Goal: Communication & Community: Answer question/provide support

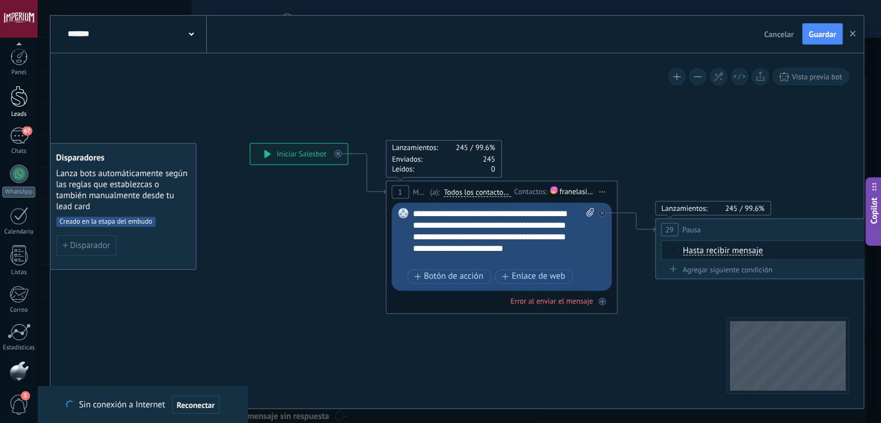
click at [25, 100] on div at bounding box center [18, 96] width 17 height 21
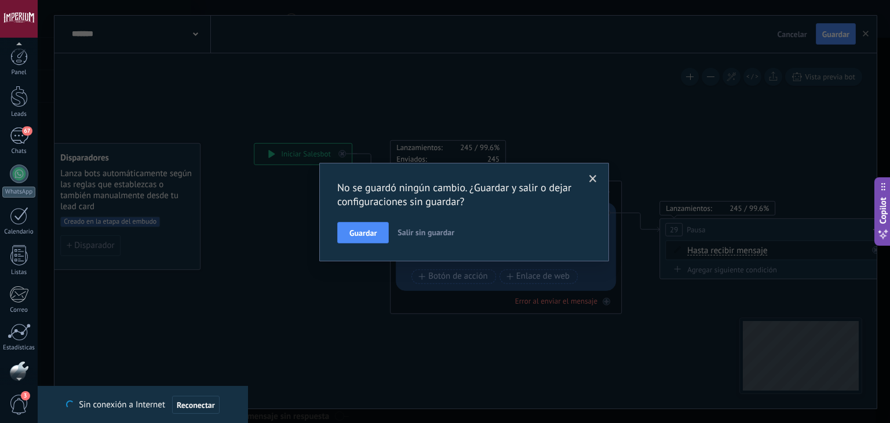
scroll to position [59, 0]
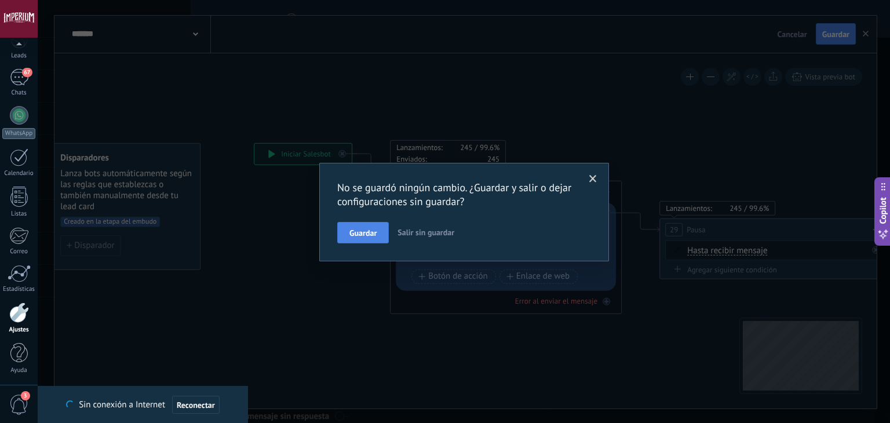
click at [368, 239] on button "Guardar" at bounding box center [363, 233] width 52 height 22
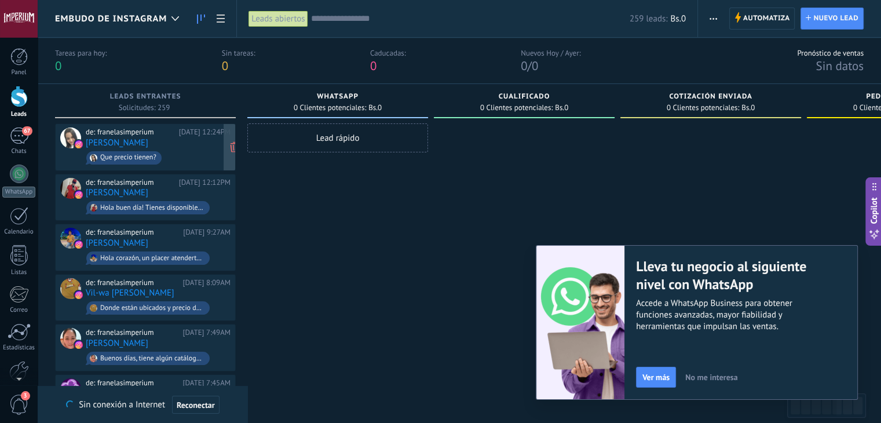
click at [192, 156] on span "Que precio tienen?" at bounding box center [158, 158] width 145 height 18
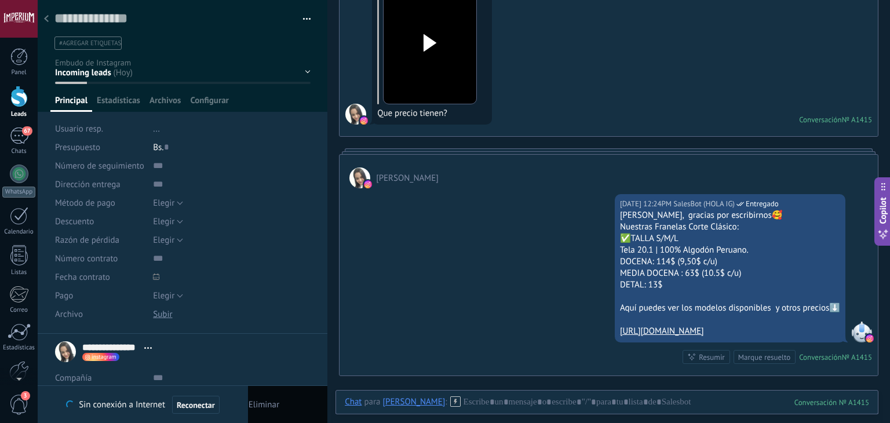
scroll to position [132, 0]
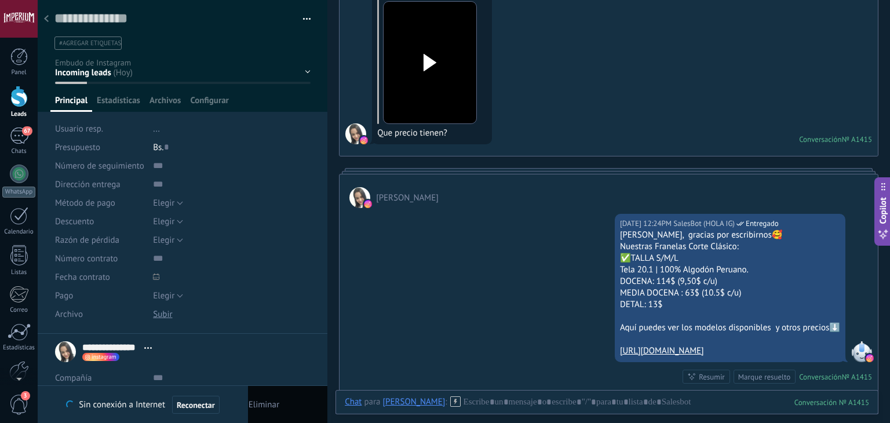
click at [51, 13] on div at bounding box center [46, 19] width 16 height 23
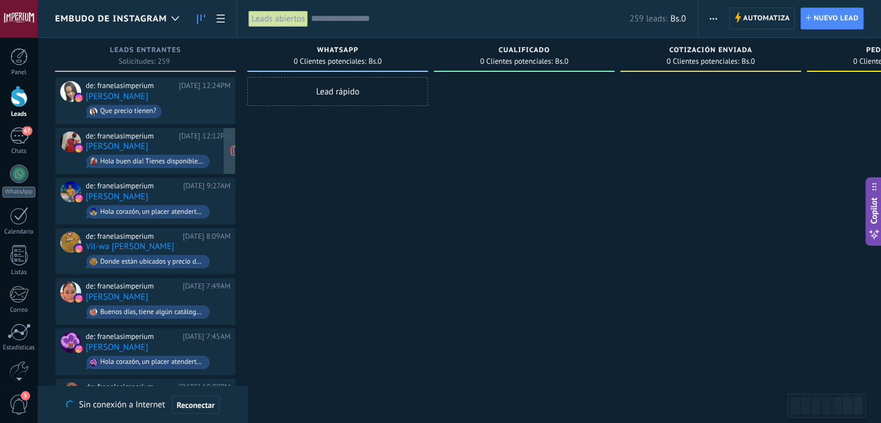
click at [188, 152] on span "Hola buen día! Tienes disponible ese tipo de franelas? Que precio tienen?" at bounding box center [158, 161] width 145 height 18
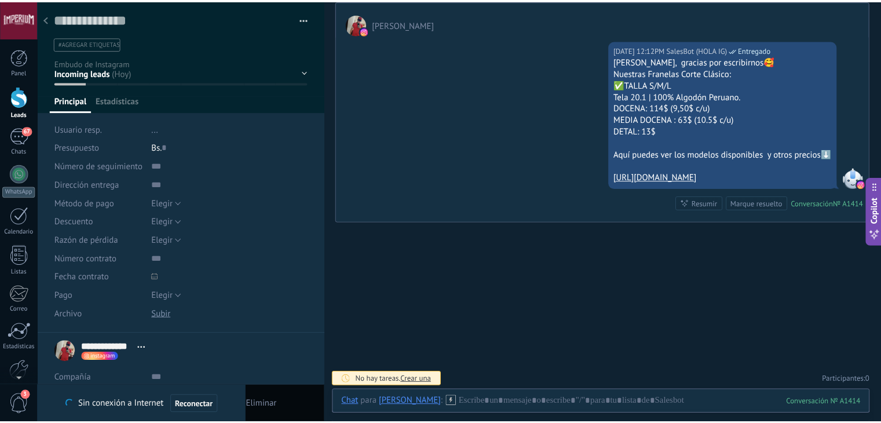
scroll to position [223, 0]
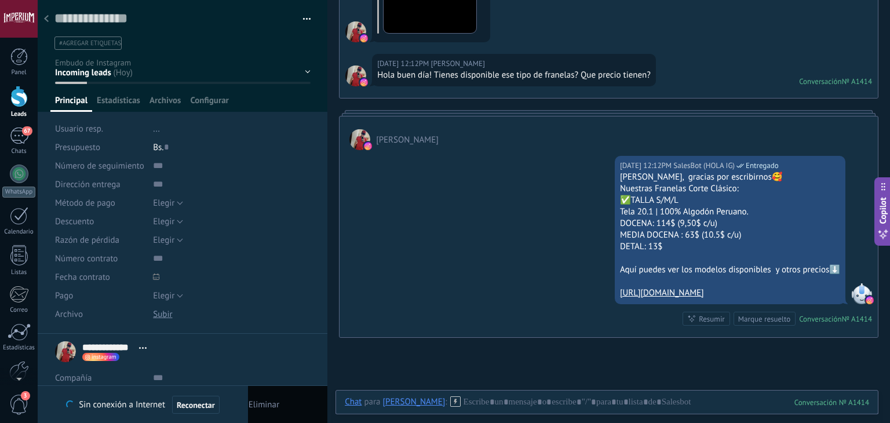
click at [48, 10] on div at bounding box center [46, 19] width 16 height 23
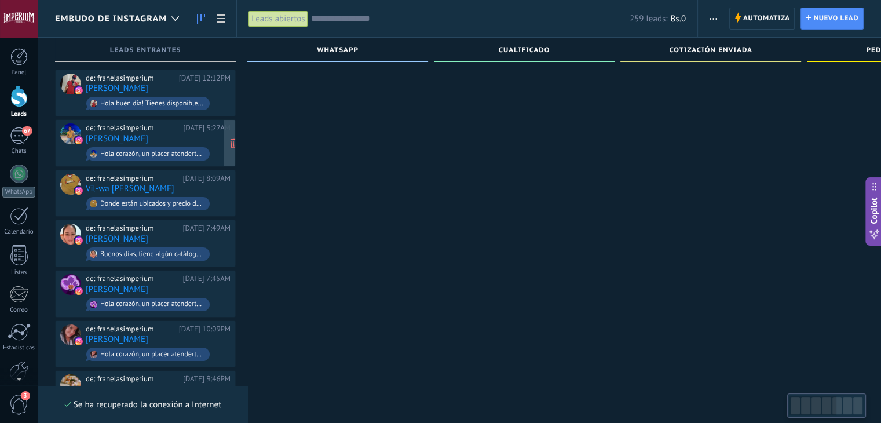
scroll to position [12, 0]
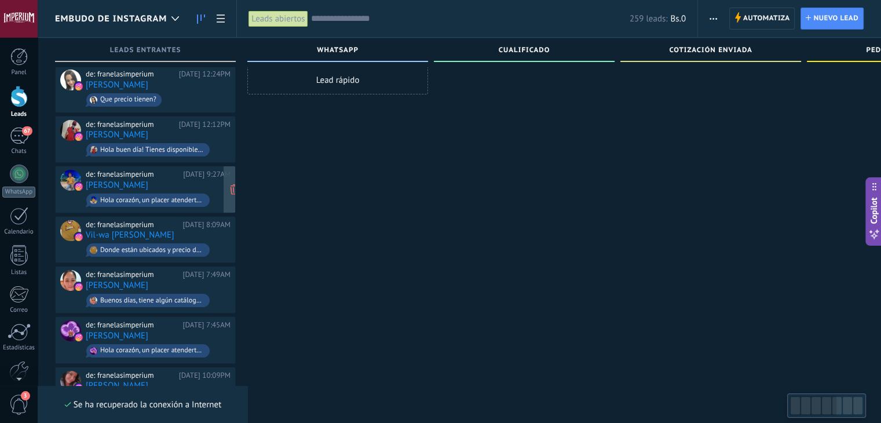
click at [187, 137] on div "de: franelasimperium [DATE] 12:12PM [PERSON_NAME] Hola buen día! Tienes disponi…" at bounding box center [158, 139] width 145 height 39
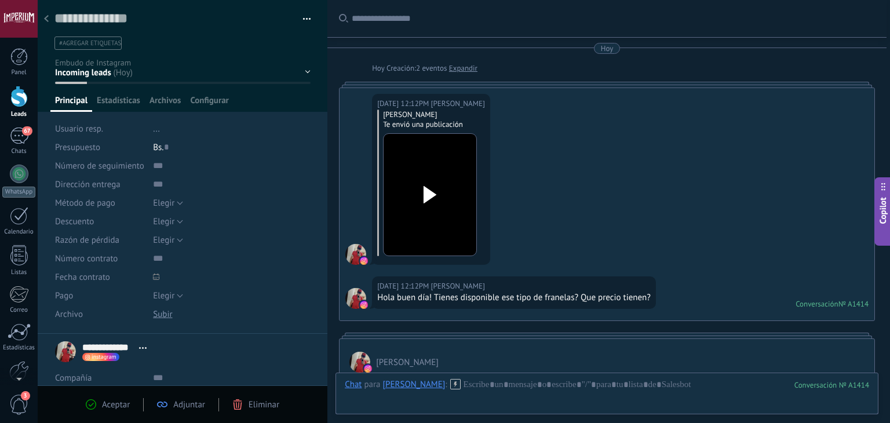
scroll to position [17, 0]
click at [48, 27] on div at bounding box center [46, 19] width 16 height 23
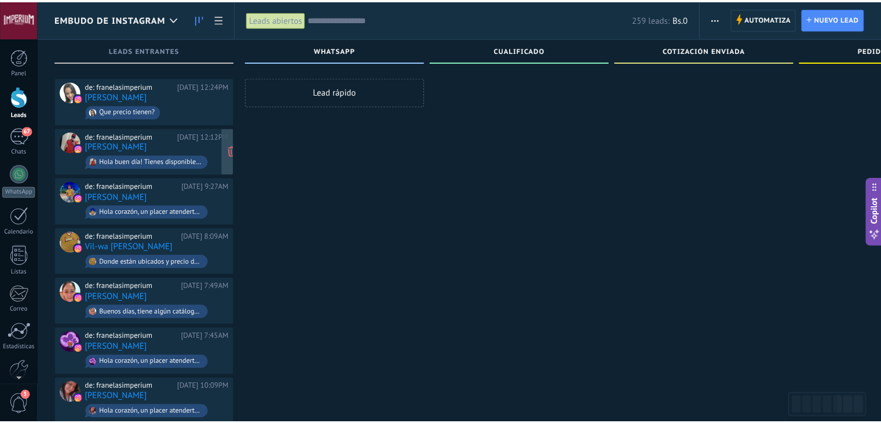
scroll to position [12, 0]
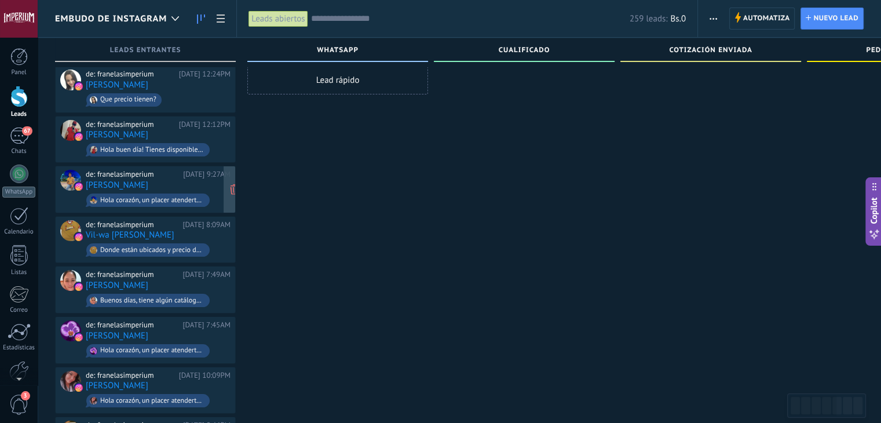
click at [203, 180] on div "de: franelasimperium [DATE] 9:27AM [PERSON_NAME] corazón, un placer atenderte💕 …" at bounding box center [158, 189] width 145 height 39
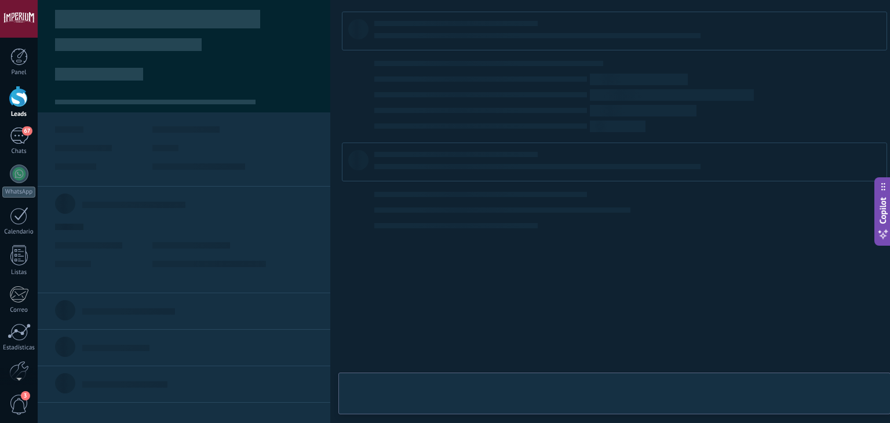
type textarea "**********"
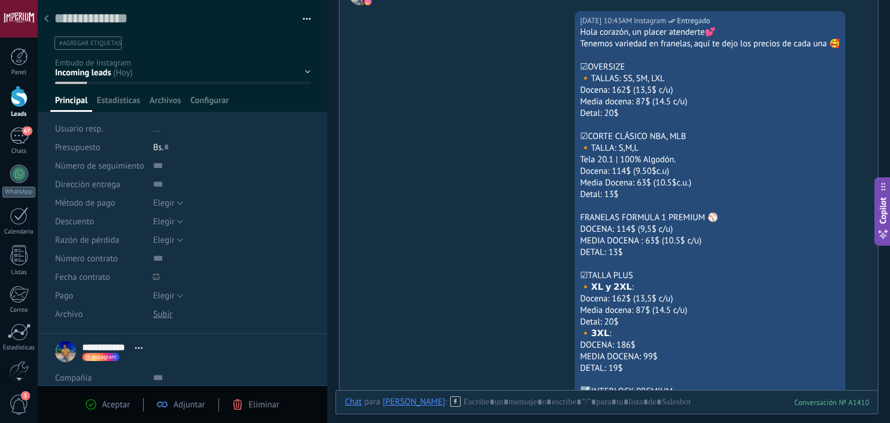
scroll to position [179, 0]
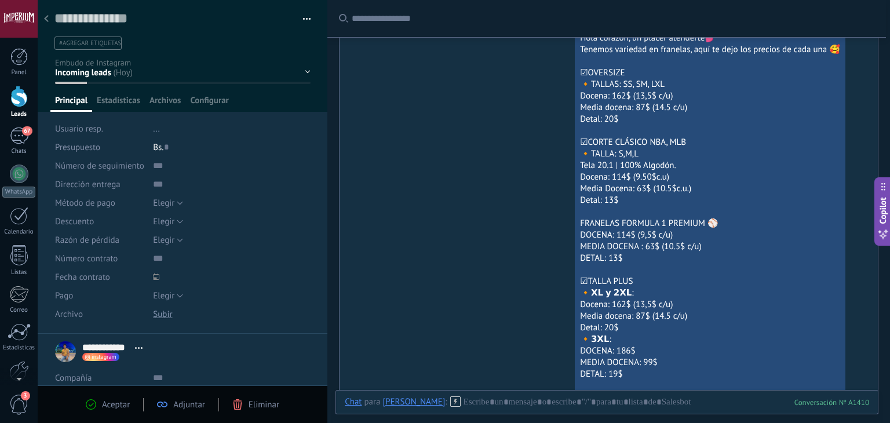
click at [50, 26] on div at bounding box center [46, 19] width 16 height 23
